Goal: Task Accomplishment & Management: Complete application form

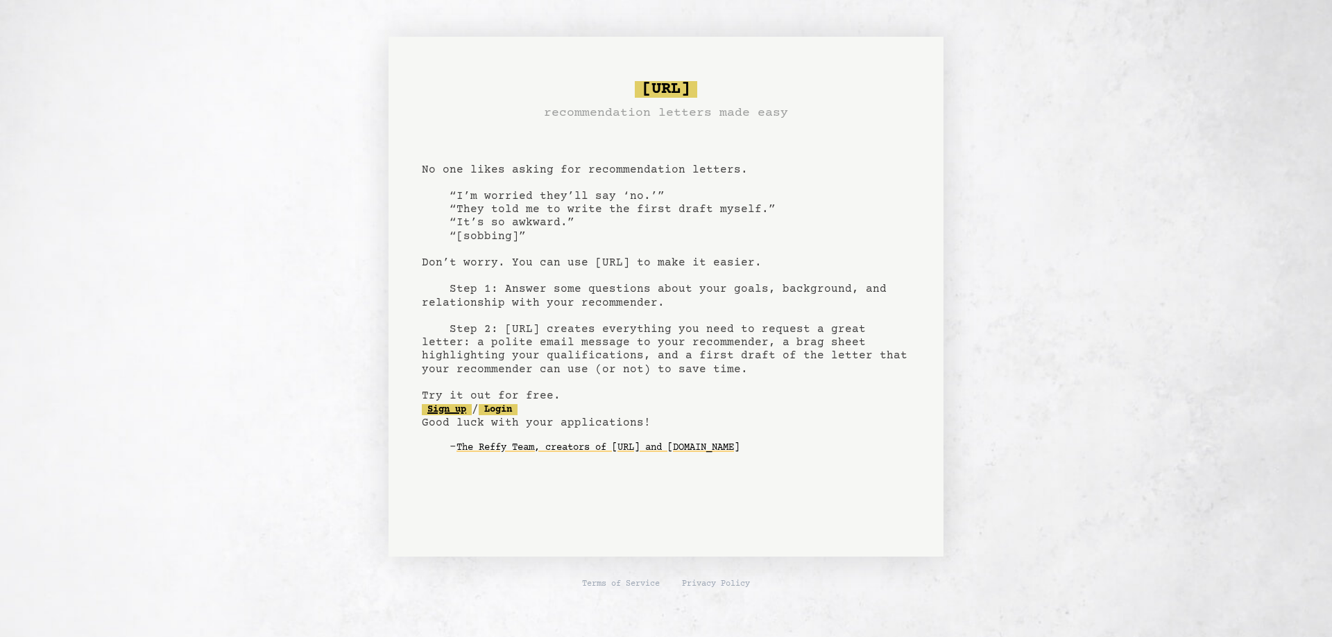
click at [454, 406] on link "Sign up" at bounding box center [447, 409] width 50 height 11
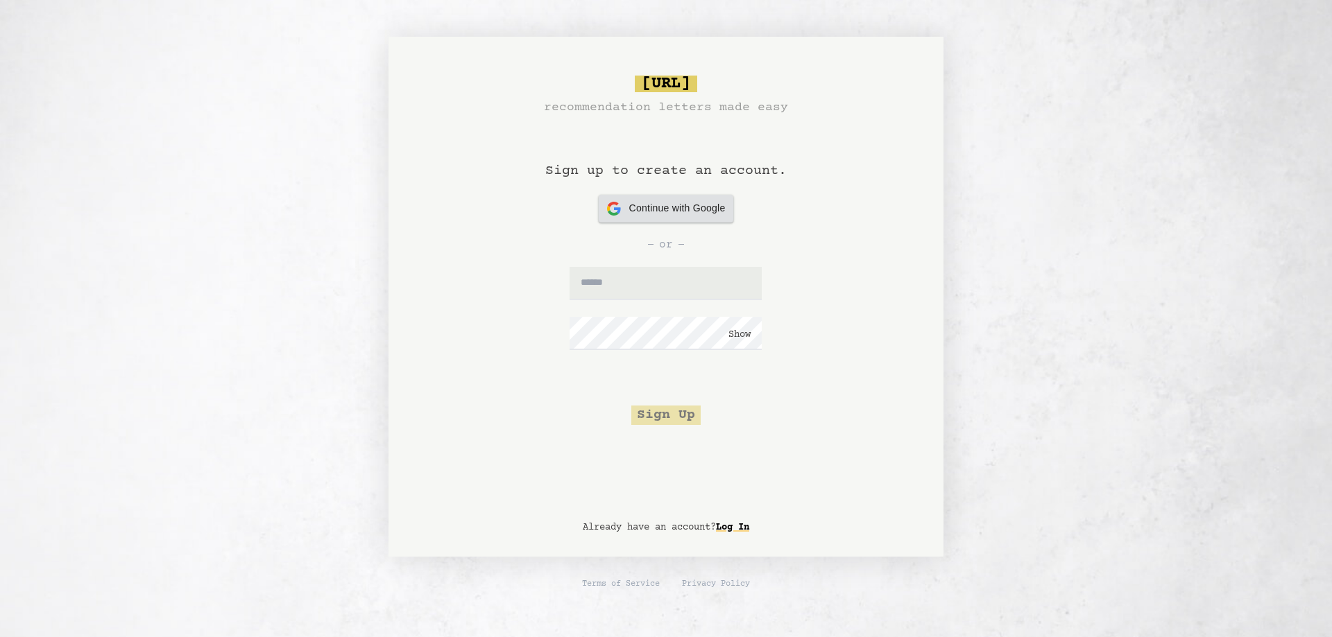
click at [670, 205] on span "Continue with Google" at bounding box center [677, 208] width 96 height 15
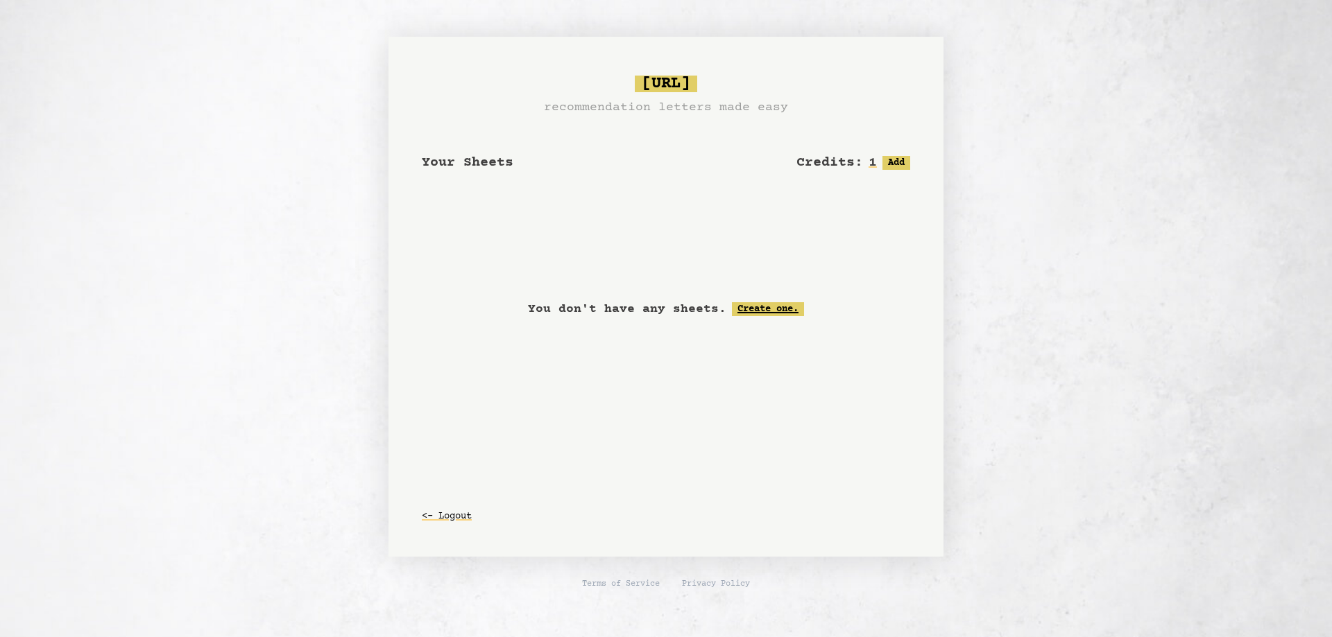
click at [773, 307] on link "Create one." at bounding box center [768, 309] width 72 height 14
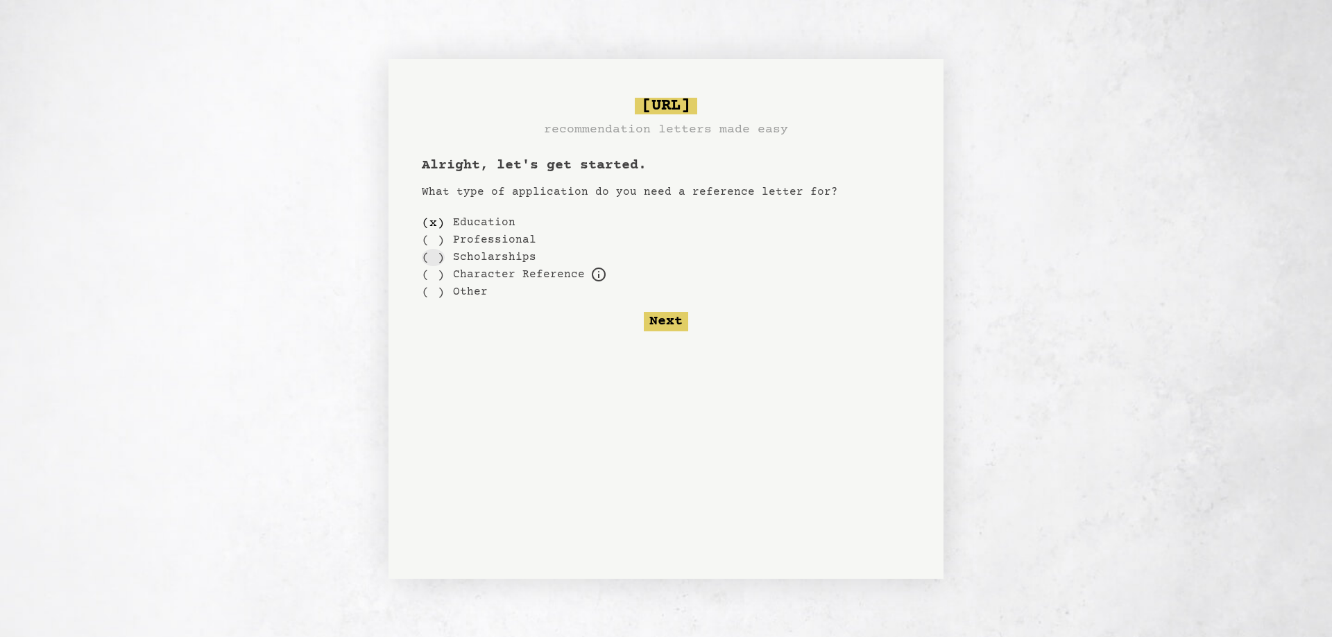
click at [436, 257] on div "( )" at bounding box center [433, 257] width 23 height 17
click at [435, 224] on div "( )" at bounding box center [433, 222] width 23 height 17
click at [593, 277] on icon at bounding box center [599, 275] width 14 height 14
click at [666, 320] on button "Next" at bounding box center [666, 321] width 44 height 19
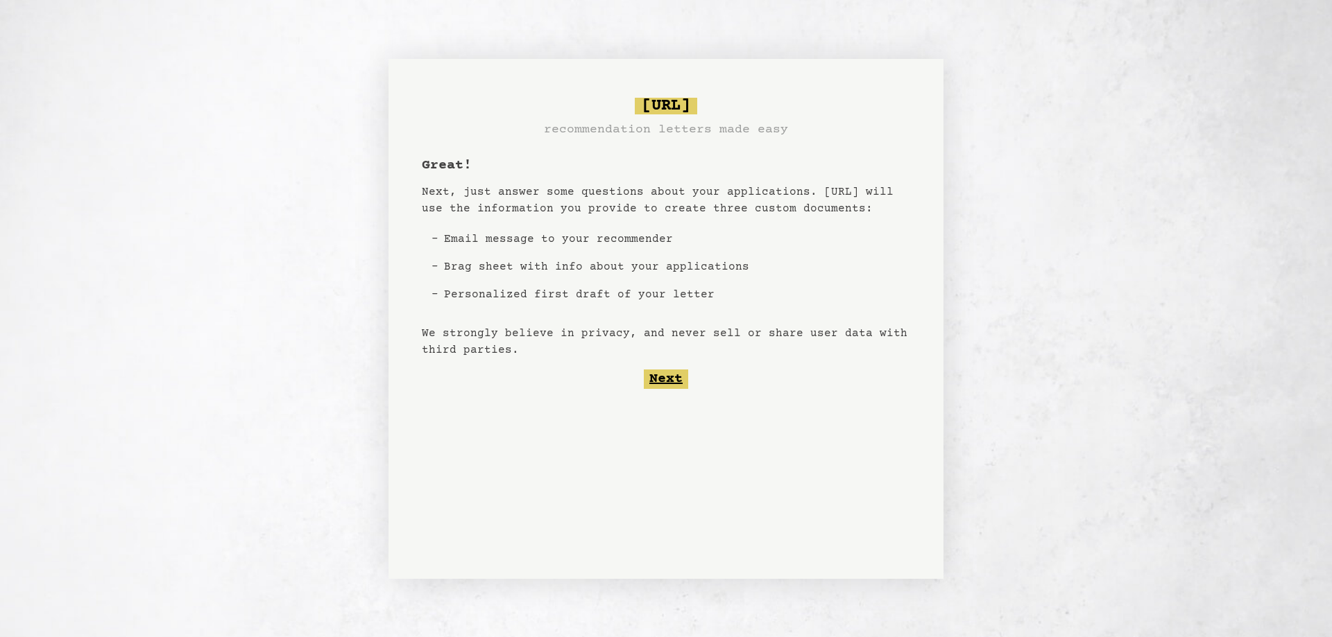
click at [660, 373] on button "Next" at bounding box center [666, 379] width 44 height 19
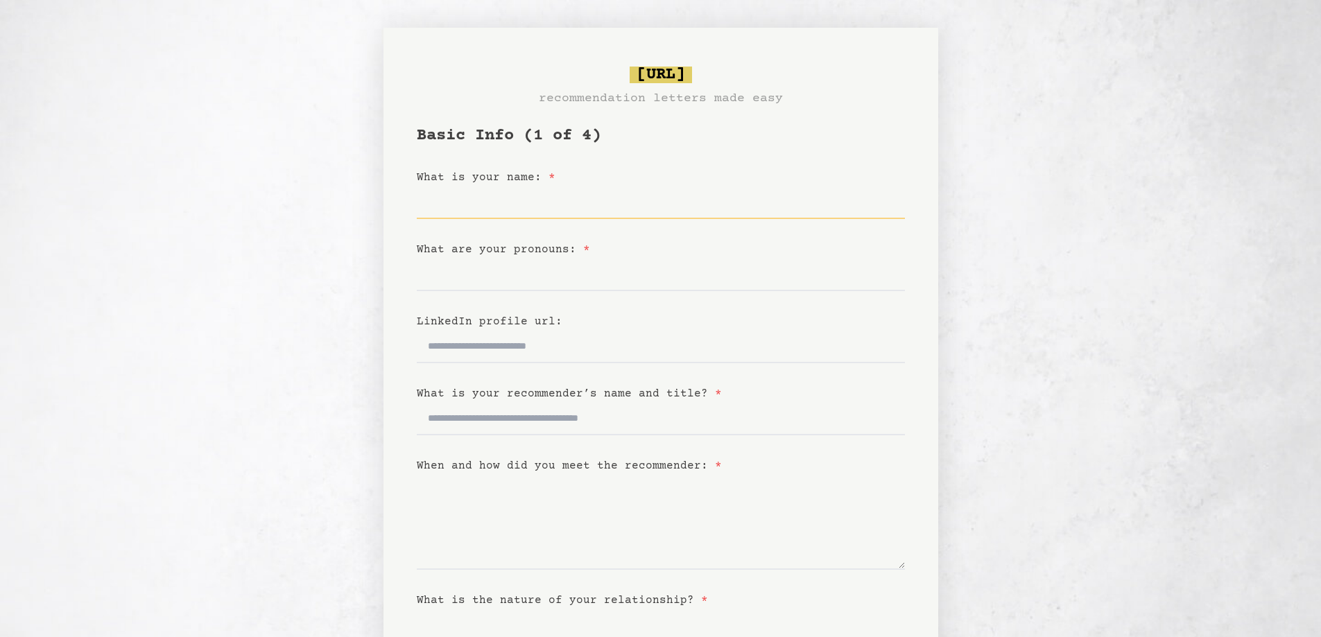
click at [499, 209] on input "What is your name: *" at bounding box center [661, 202] width 488 height 33
type input "**********"
click at [547, 286] on input "What are your pronouns: *" at bounding box center [661, 274] width 488 height 33
